Goal: Information Seeking & Learning: Learn about a topic

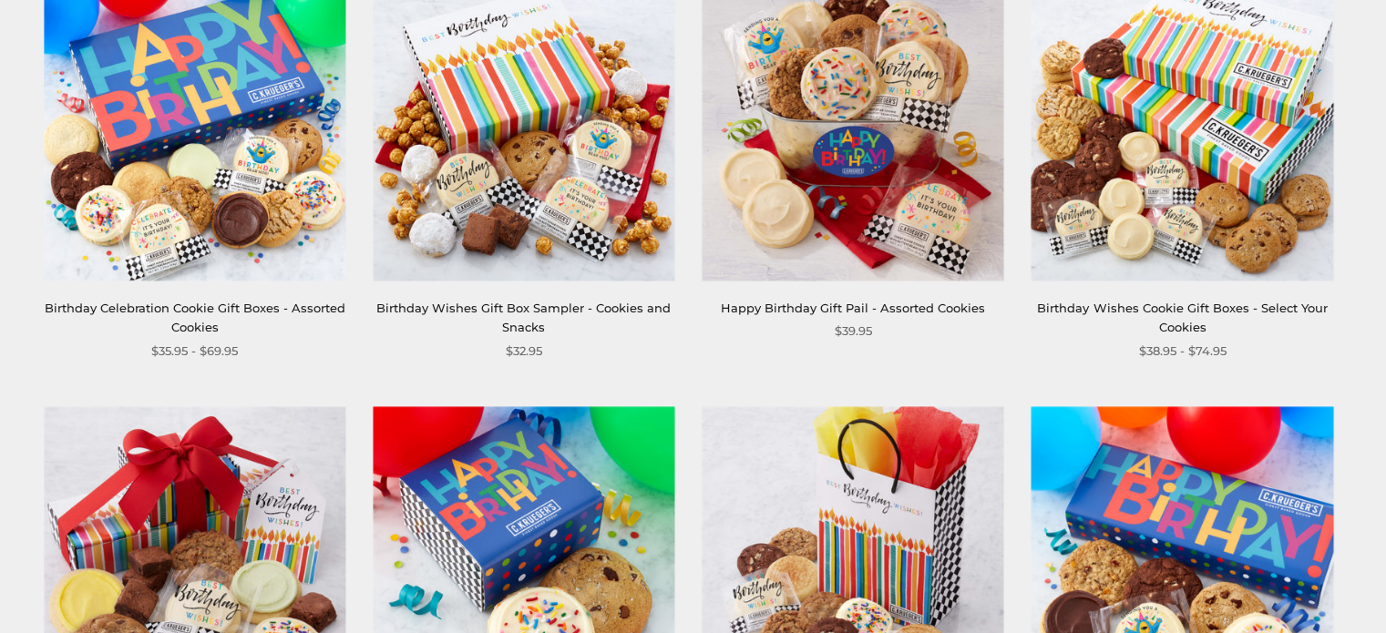
scroll to position [474, 0]
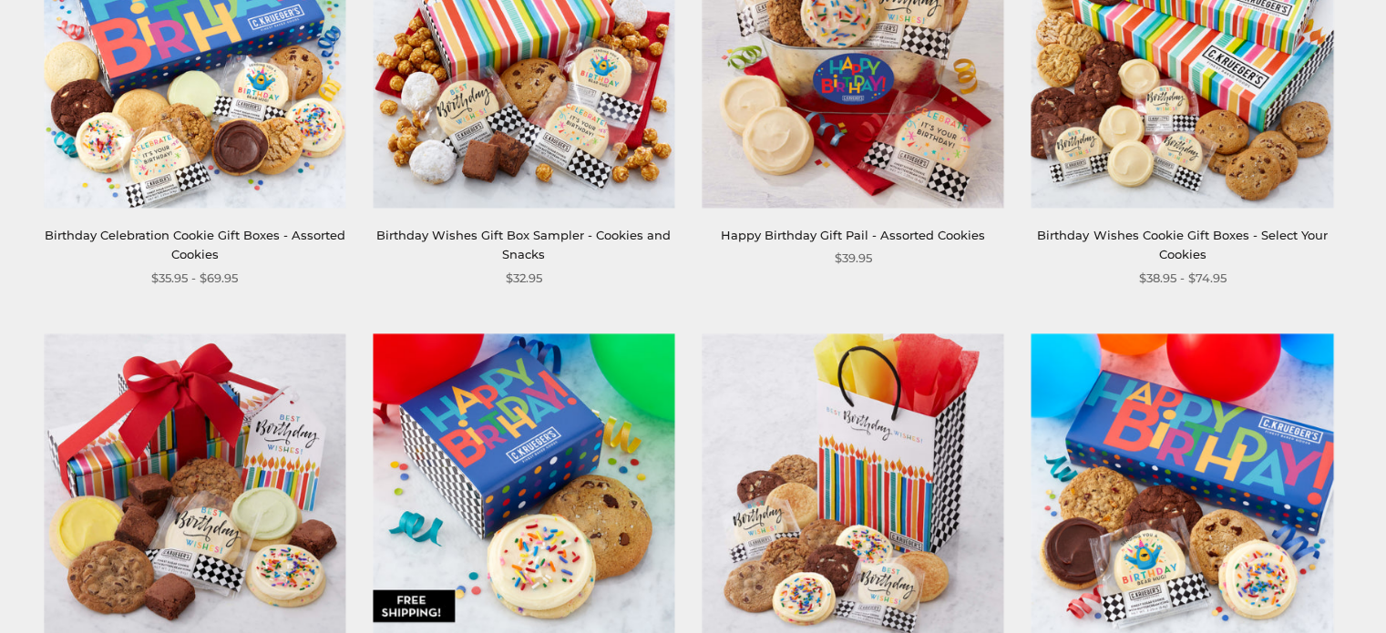
click at [262, 234] on link "Birthday Celebration Cookie Gift Boxes - Assorted Cookies" at bounding box center [195, 245] width 301 height 34
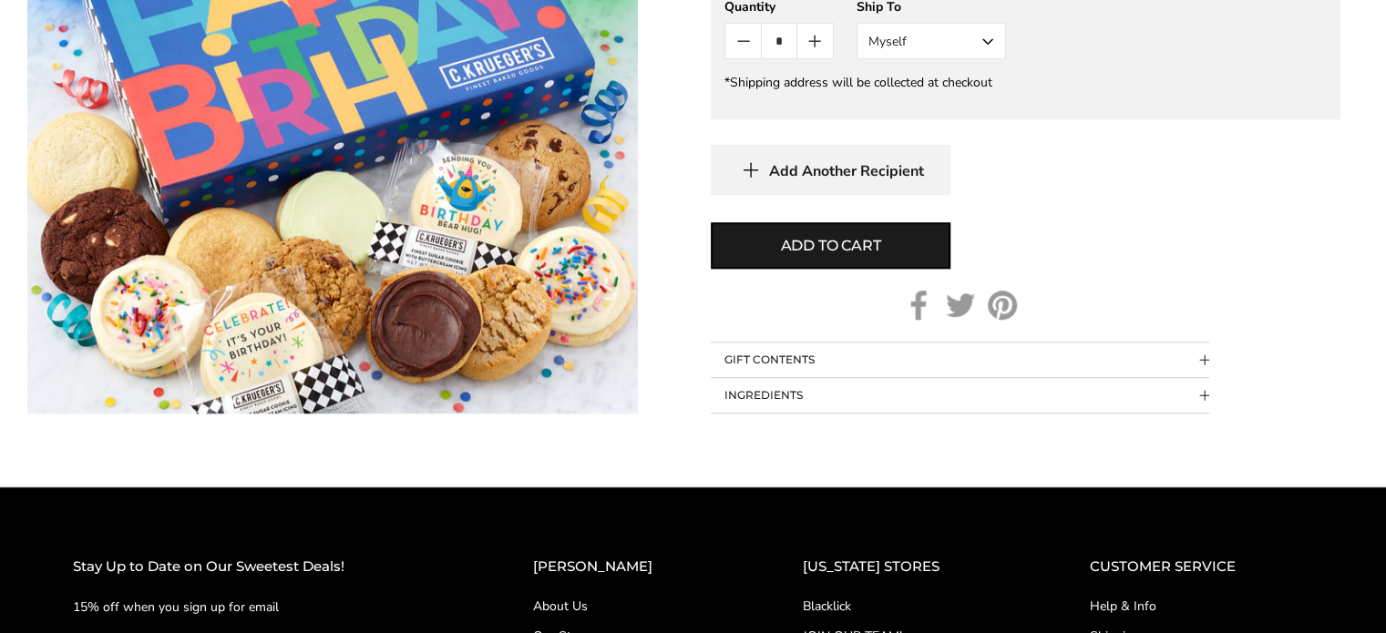
scroll to position [1299, 0]
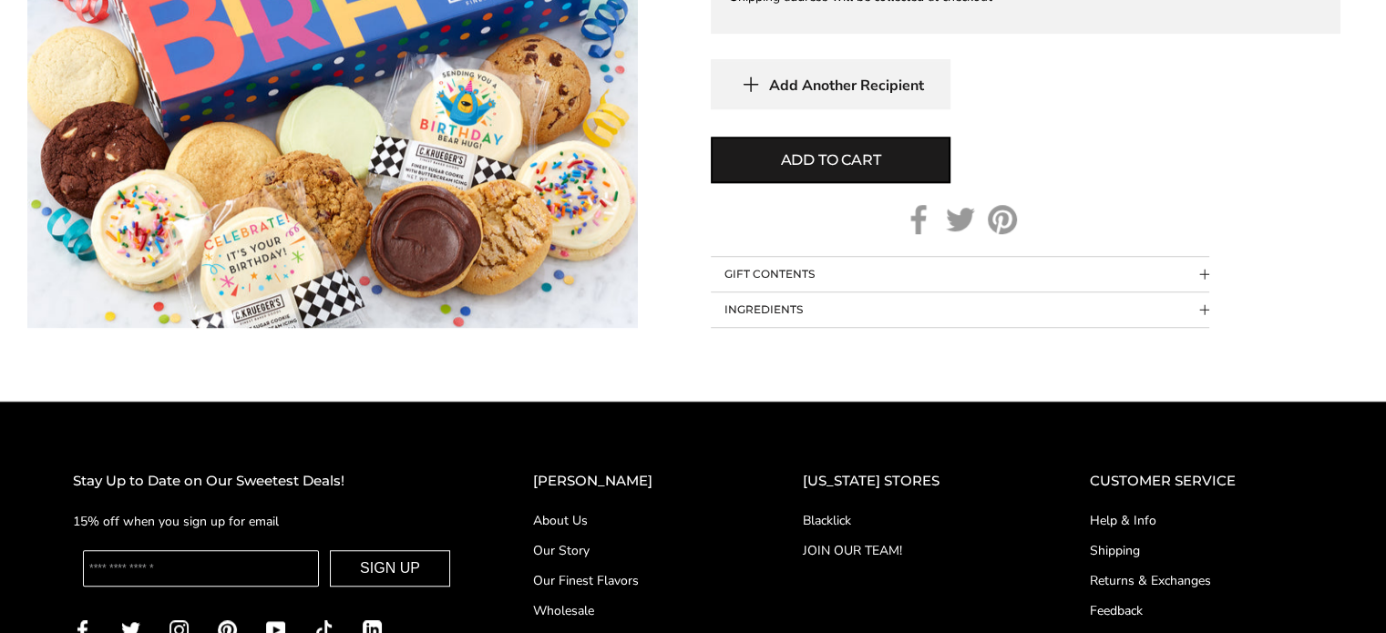
click at [610, 514] on link "About Us" at bounding box center [631, 520] width 197 height 19
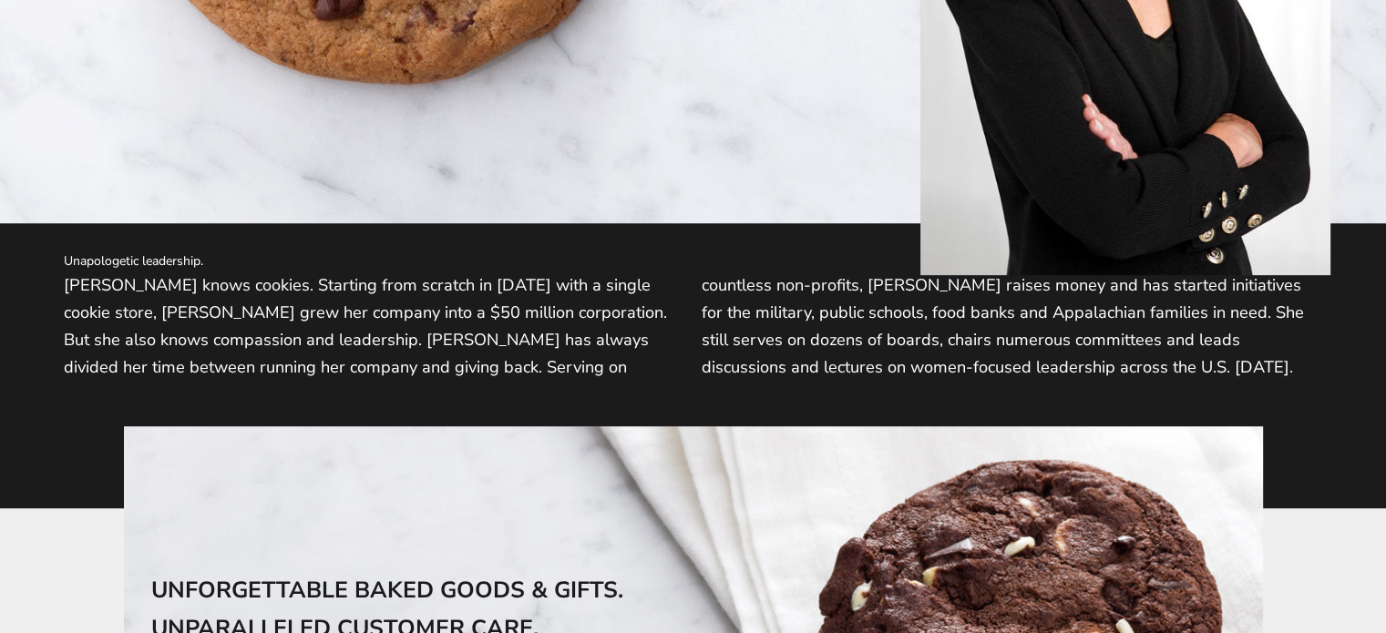
scroll to position [1032, 0]
